Goal: Task Accomplishment & Management: Manage account settings

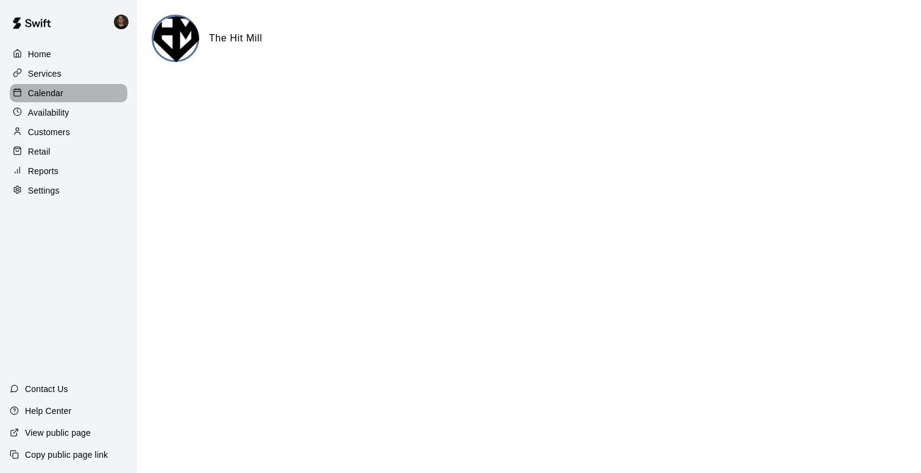
click at [51, 88] on p "Calendar" at bounding box center [45, 93] width 35 height 12
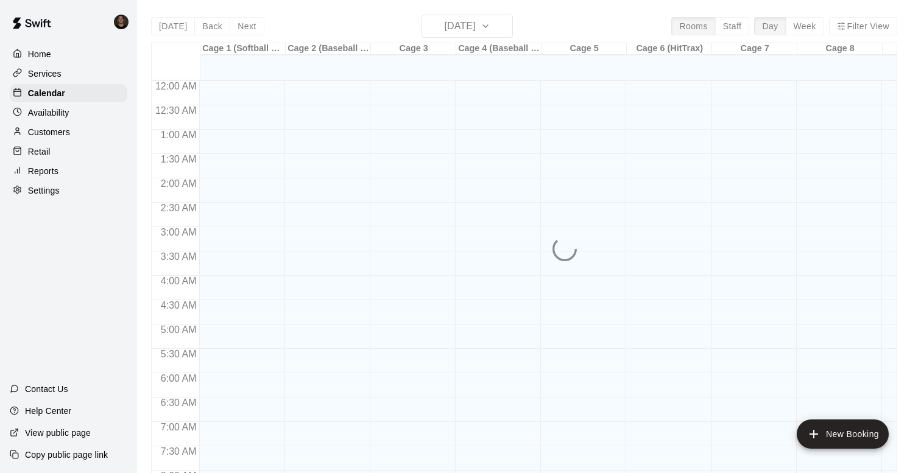
scroll to position [720, 0]
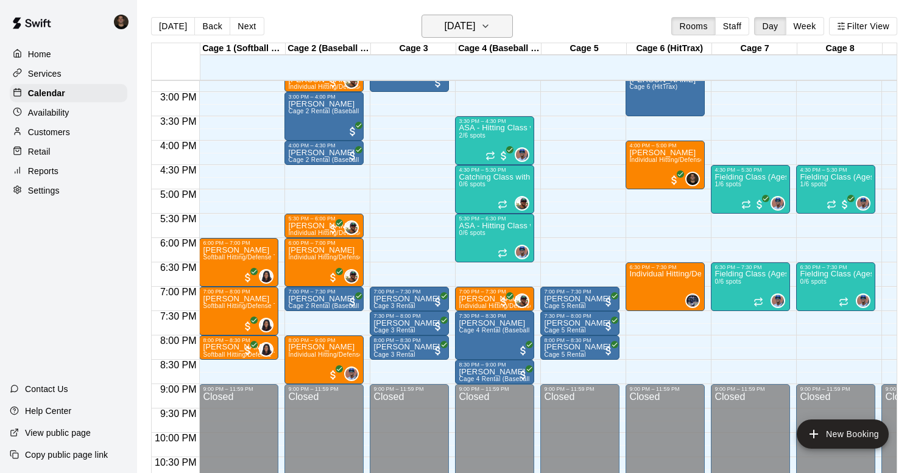
click at [475, 27] on h6 "[DATE]" at bounding box center [459, 26] width 31 height 17
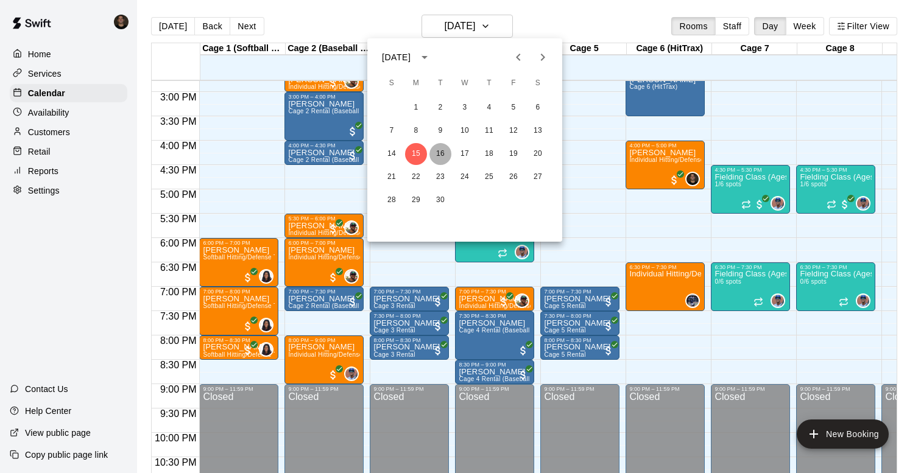
click at [436, 153] on button "16" at bounding box center [441, 154] width 22 height 22
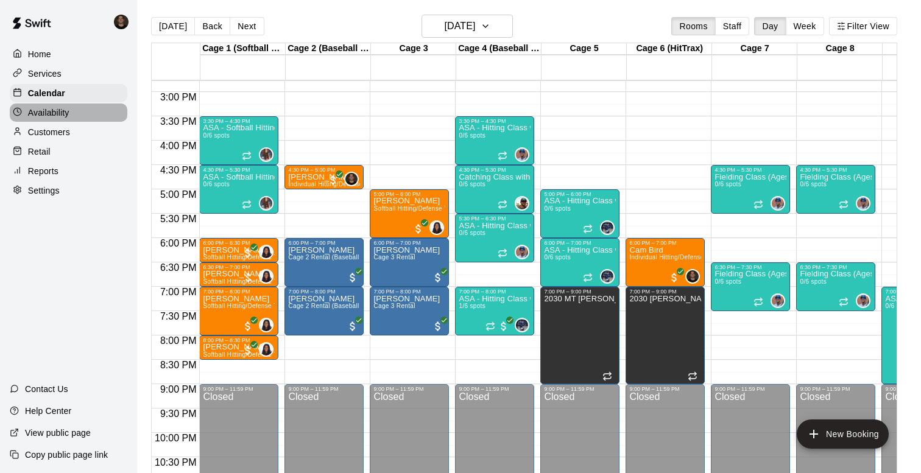
click at [80, 112] on div "Availability" at bounding box center [69, 113] width 118 height 18
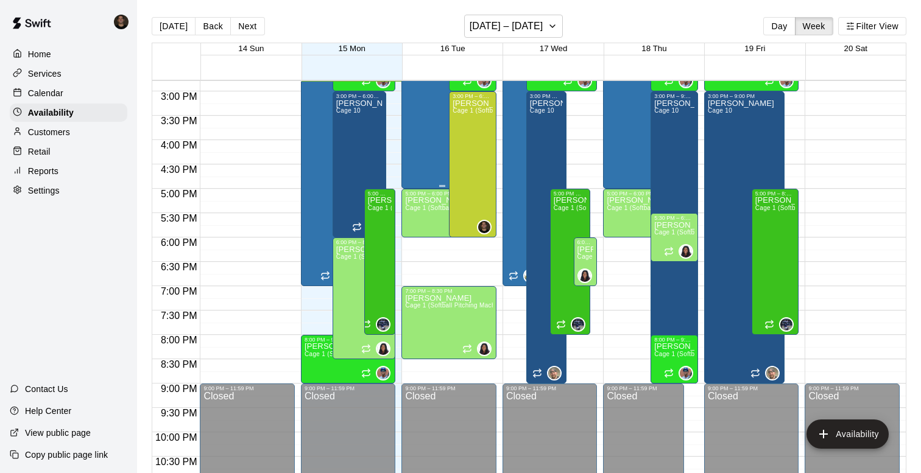
scroll to position [696, 0]
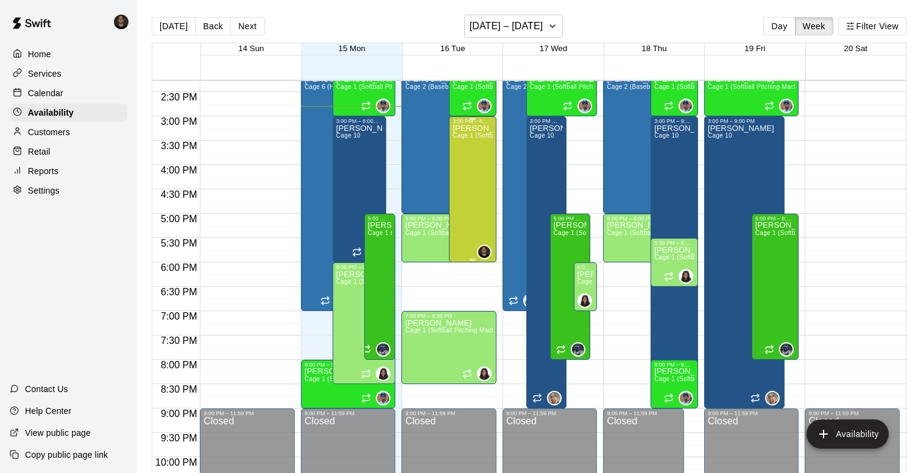
click at [479, 133] on div "[PERSON_NAME] Cage 1 (Softball Pitching Machine), Cage 2 (Baseball Pitching Mac…" at bounding box center [473, 360] width 40 height 473
click at [467, 138] on icon "edit" at bounding box center [465, 137] width 15 height 15
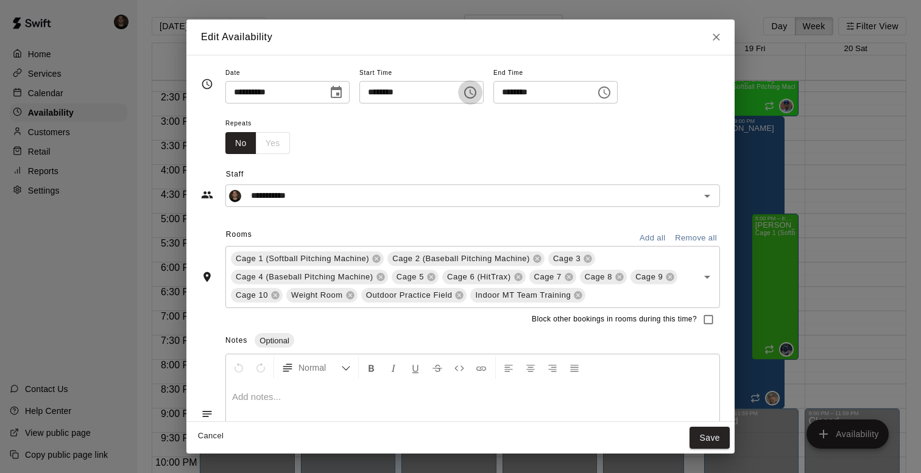
click at [478, 96] on icon "Choose time, selected time is 3:00 PM" at bounding box center [470, 92] width 15 height 15
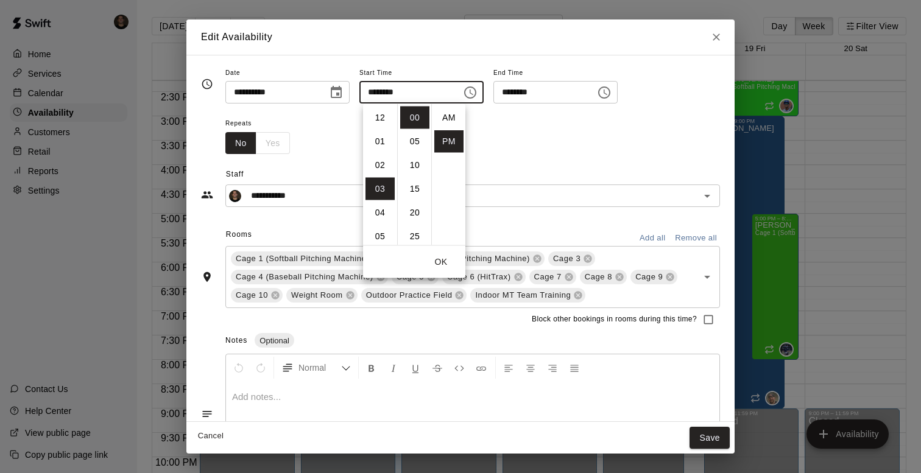
scroll to position [22, 0]
click at [418, 210] on li "30" at bounding box center [414, 213] width 29 height 23
type input "********"
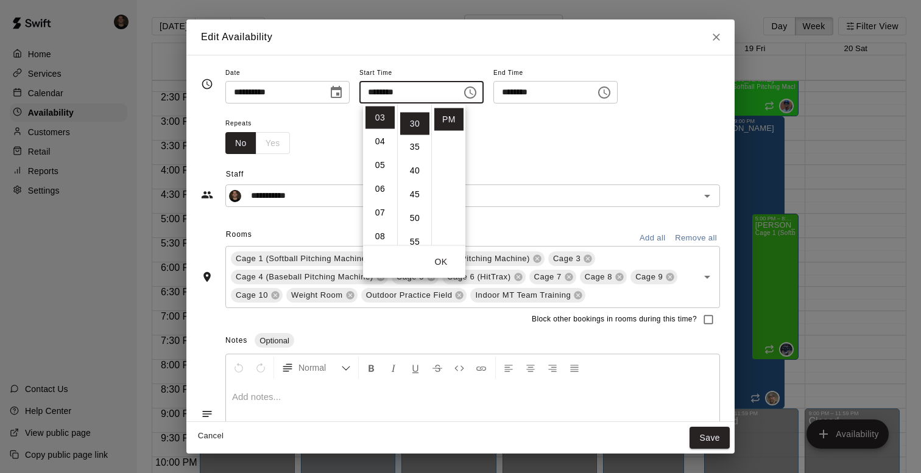
scroll to position [143, 0]
click at [447, 263] on button "OK" at bounding box center [441, 262] width 39 height 23
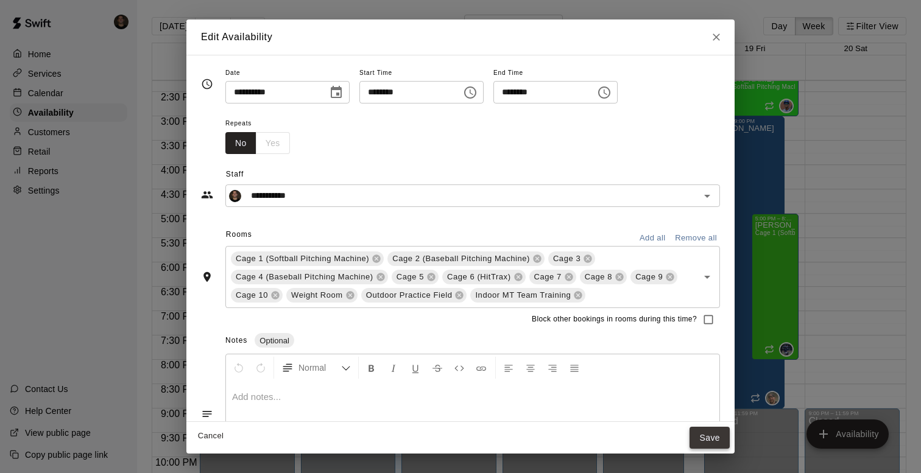
click at [712, 433] on button "Save" at bounding box center [710, 438] width 40 height 23
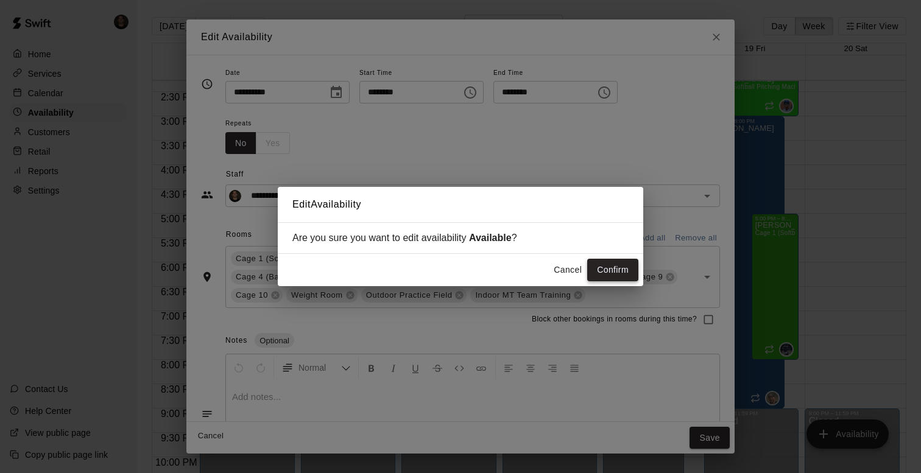
click at [624, 267] on button "Confirm" at bounding box center [612, 270] width 51 height 23
